Goal: Find specific page/section: Find specific page/section

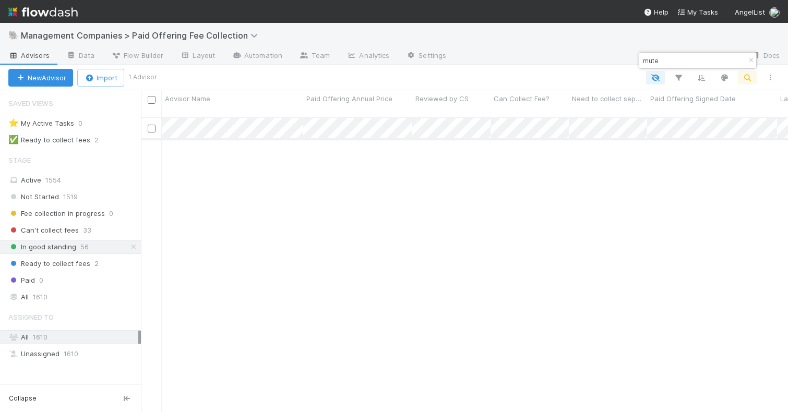
type input "mute"
click at [321, 132] on div at bounding box center [394, 206] width 788 height 412
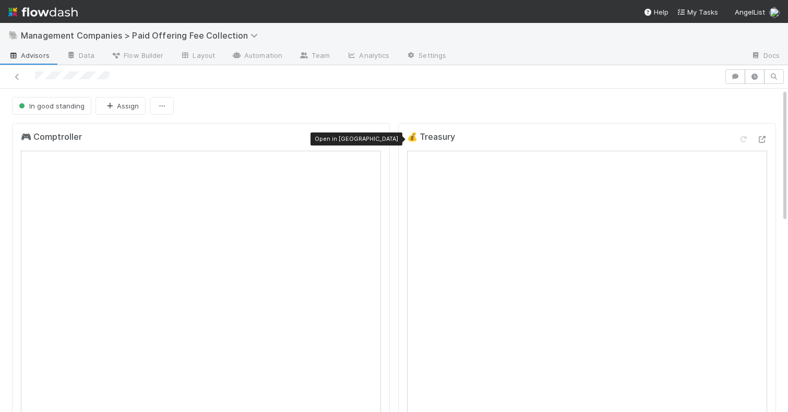
click at [378, 138] on icon at bounding box center [376, 139] width 10 height 7
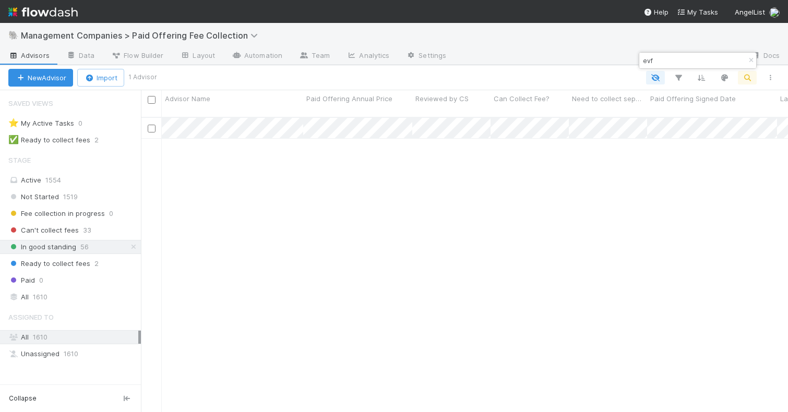
scroll to position [303, 647]
type input "evf"
click at [293, 141] on div at bounding box center [394, 206] width 788 height 412
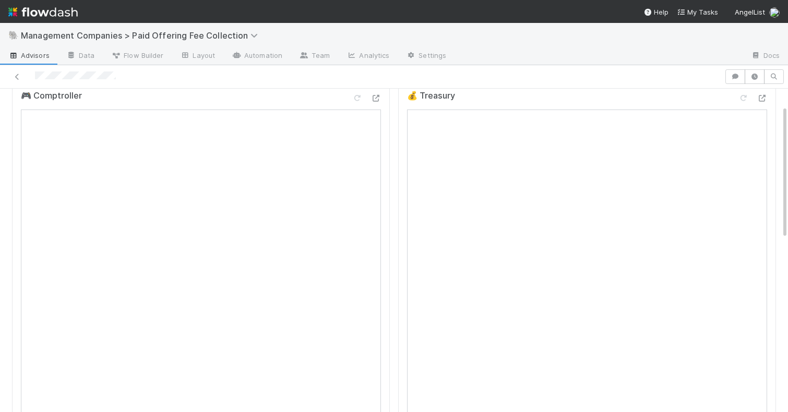
scroll to position [42, 0]
click at [375, 101] on div at bounding box center [376, 97] width 10 height 10
click at [766, 98] on icon at bounding box center [762, 97] width 10 height 7
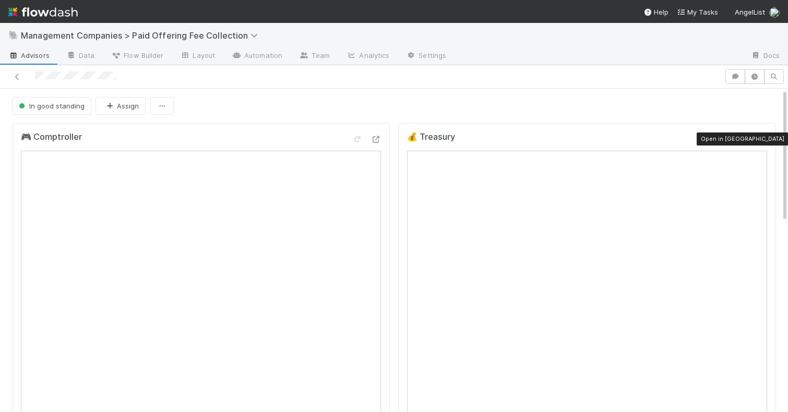
click at [759, 142] on div at bounding box center [762, 139] width 10 height 10
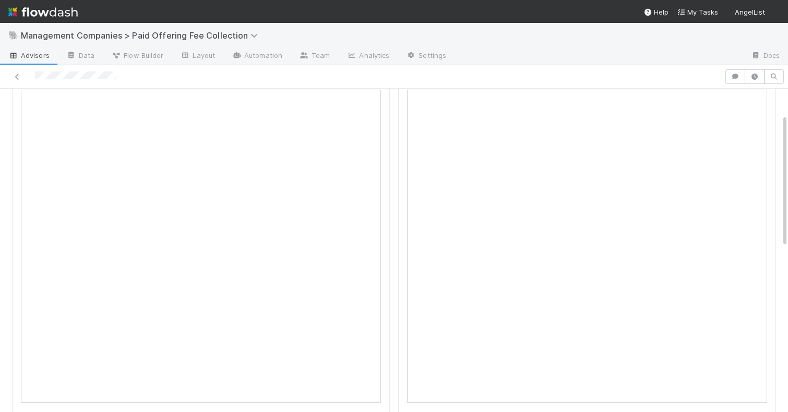
scroll to position [62, 0]
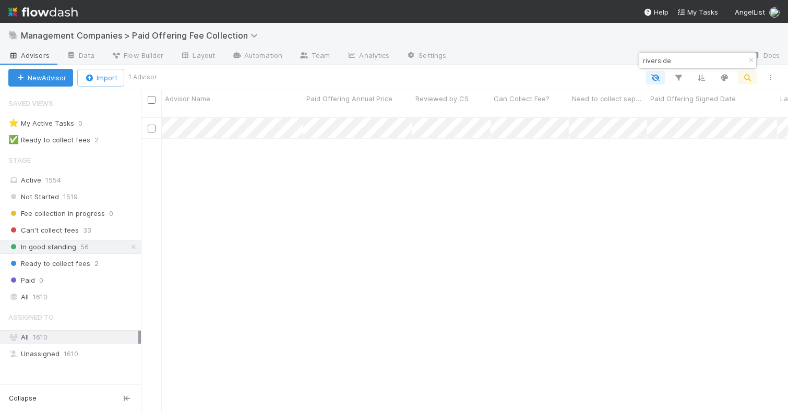
scroll to position [303, 647]
type input "riverside"
click at [328, 122] on div at bounding box center [394, 206] width 788 height 412
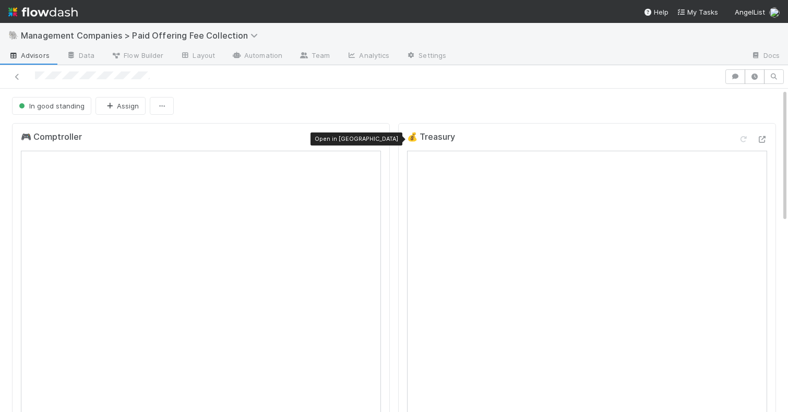
click at [376, 137] on icon at bounding box center [376, 139] width 10 height 7
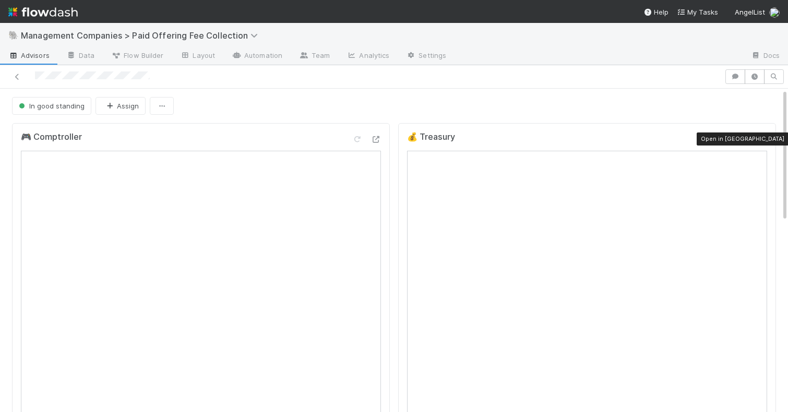
click at [766, 138] on icon at bounding box center [762, 139] width 10 height 7
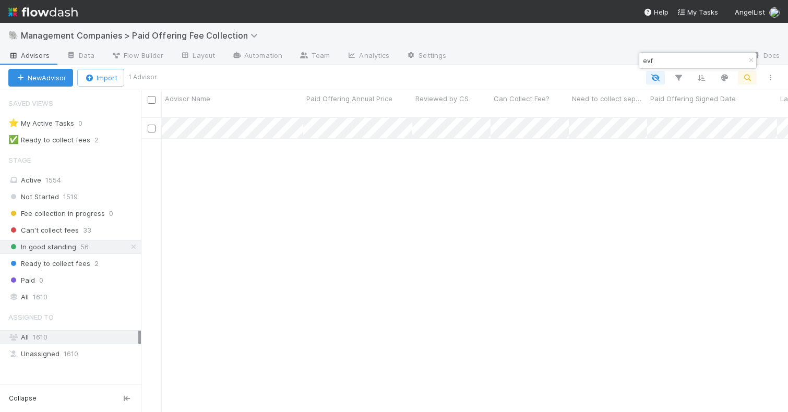
scroll to position [303, 647]
type input "evf"
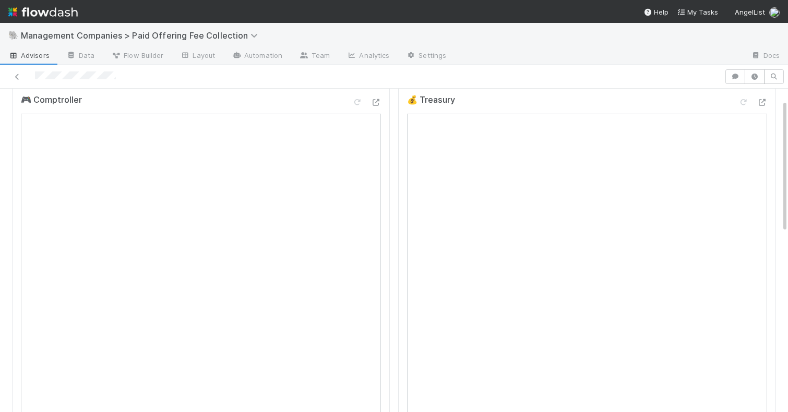
scroll to position [50, 0]
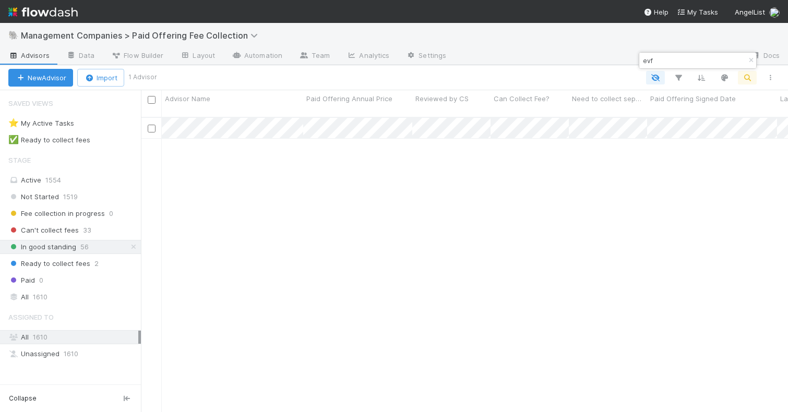
scroll to position [303, 647]
click at [659, 57] on input "evf" at bounding box center [693, 60] width 104 height 13
type input "e"
type input "mute"
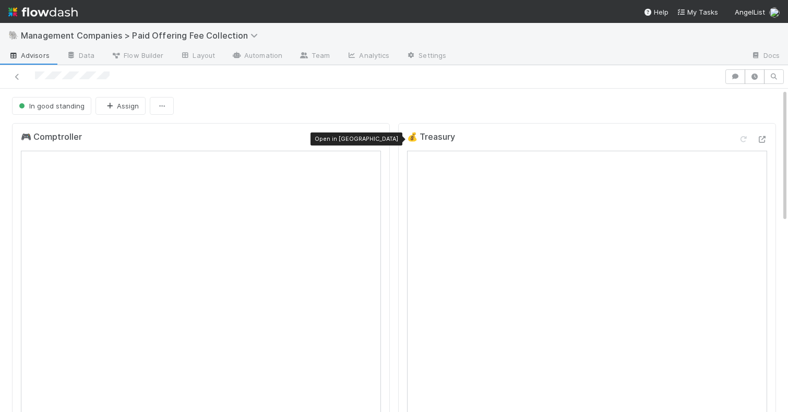
click at [375, 140] on icon at bounding box center [376, 139] width 10 height 7
